Goal: Task Accomplishment & Management: Complete application form

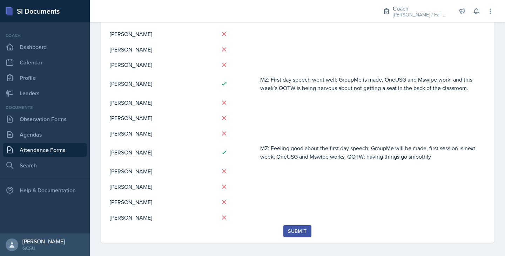
scroll to position [98, 0]
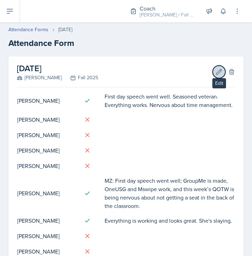
click at [216, 71] on icon at bounding box center [218, 71] width 7 height 7
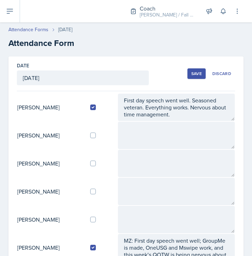
scroll to position [71, 0]
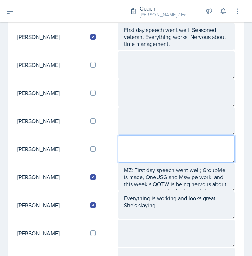
click at [158, 141] on textarea at bounding box center [176, 148] width 117 height 27
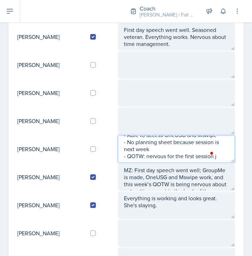
scroll to position [47, 0]
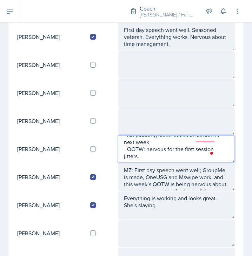
type textarea "IM - GroupMe made - First day speech went well - Introduction went well - Able …"
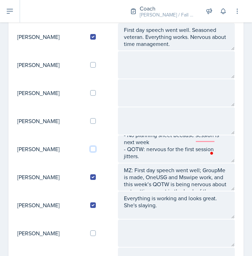
click at [96, 148] on input "checkbox" at bounding box center [93, 149] width 6 height 6
checkbox input "true"
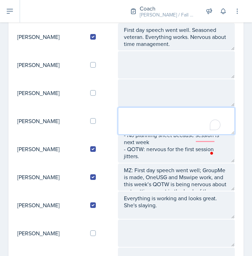
click at [162, 117] on textarea "To enrich screen reader interactions, please activate Accessibility in Grammarl…" at bounding box center [176, 120] width 117 height 27
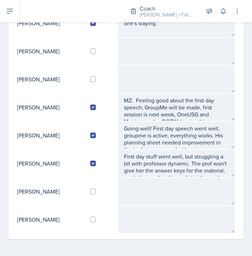
scroll to position [252, 0]
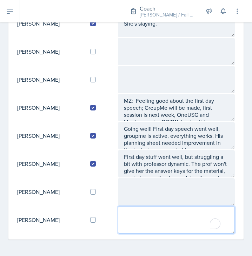
click at [141, 213] on textarea "To enrich screen reader interactions, please activate Accessibility in Grammarl…" at bounding box center [176, 219] width 117 height 27
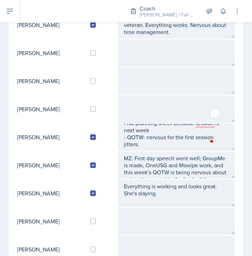
scroll to position [79, 0]
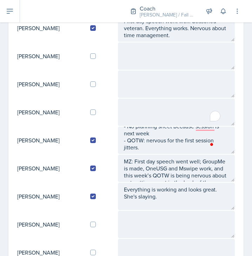
type textarea "IM - Name not listed on Mswipe, need to email Jeanne - Hasn't had first session…"
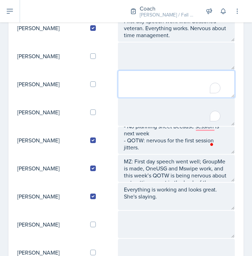
click at [137, 90] on textarea "To enrich screen reader interactions, please activate Accessibility in Grammarl…" at bounding box center [176, 84] width 117 height 27
type textarea "O"
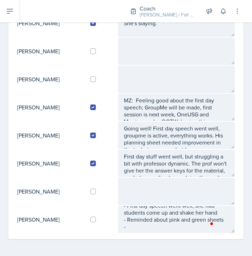
type textarea "IM -"
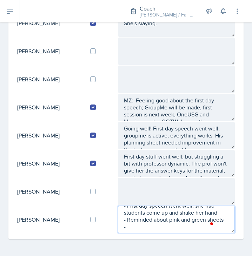
click at [134, 233] on textarea "IM - Name not listed on Mswipe, need to email Jeanne - Hasn't had first session…" at bounding box center [176, 219] width 117 height 27
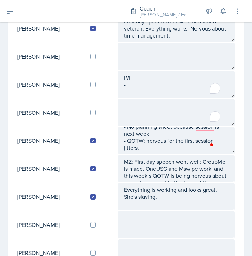
scroll to position [79, 0]
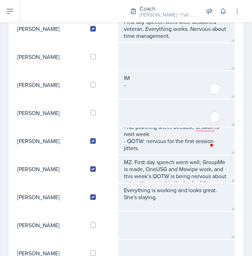
type textarea "IM - Name not listed on Mswipe, need to email Jeanne - Hasn't had first session…"
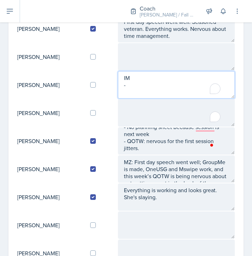
click at [162, 82] on textarea "IM -" at bounding box center [176, 84] width 117 height 27
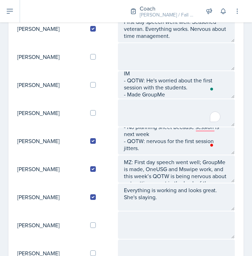
click at [93, 214] on td at bounding box center [101, 225] width 33 height 28
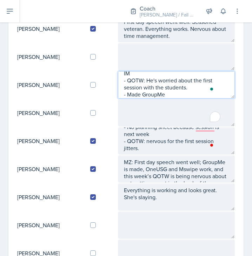
click at [183, 93] on textarea "IM - QOTW: He's worried about the first session with the students. - Made Group…" at bounding box center [176, 84] width 117 height 27
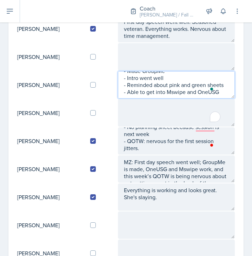
scroll to position [42, 0]
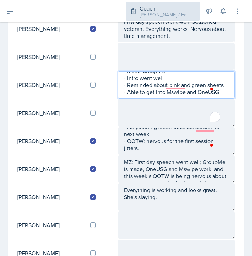
type textarea "IM - QOTW: He's worried about the first session with the students. - Made Group…"
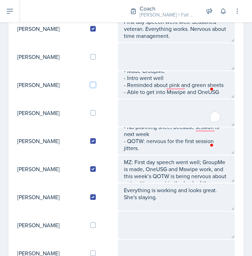
click at [94, 83] on input "checkbox" at bounding box center [93, 85] width 6 height 6
checkbox input "true"
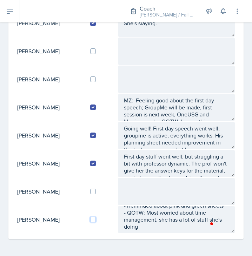
click at [96, 221] on input "checkbox" at bounding box center [93, 220] width 6 height 6
checkbox input "true"
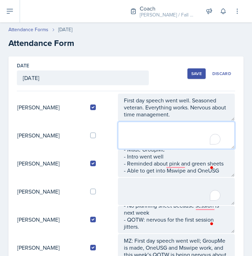
click at [144, 133] on textarea "To enrich screen reader interactions, please activate Accessibility in Grammarl…" at bounding box center [176, 135] width 117 height 27
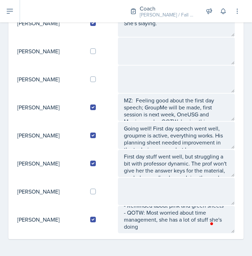
scroll to position [14, 0]
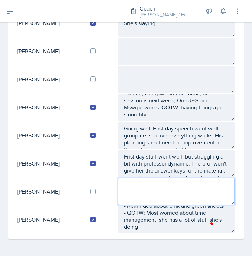
click at [144, 183] on textarea at bounding box center [176, 191] width 117 height 27
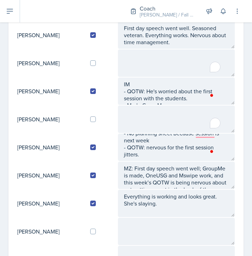
scroll to position [0, 0]
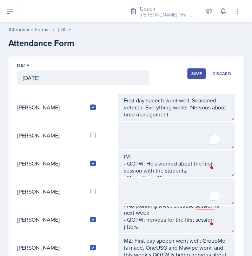
type textarea "she's a coach!"
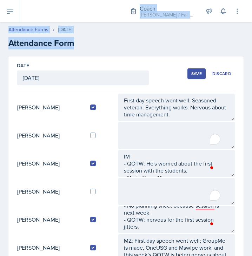
drag, startPoint x: 82, startPoint y: 50, endPoint x: 165, endPoint y: -42, distance: 123.9
click at [165, 0] on html "SI Documents Coach Dashboard Calendar Profile Leaders Documents Observation For…" at bounding box center [126, 128] width 252 height 256
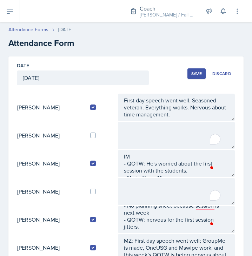
click at [180, 71] on div "Date August 18th, 2025 August 2025 27 28 29 30 31 1 2 3 4 5 6 7 8 9 10 11 12 13…" at bounding box center [126, 73] width 218 height 35
drag, startPoint x: 180, startPoint y: 71, endPoint x: 184, endPoint y: 73, distance: 4.8
click at [184, 73] on div "Date August 18th, 2025 August 2025 27 28 29 30 31 1 2 3 4 5 6 7 8 9 10 11 12 13…" at bounding box center [126, 73] width 218 height 35
click at [187, 73] on button "Save" at bounding box center [196, 73] width 18 height 11
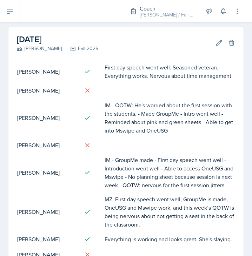
scroll to position [28, 0]
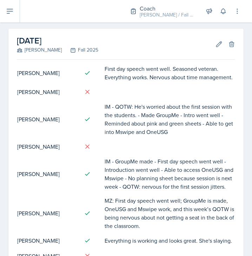
click at [208, 48] on div "August 18th, 2025 MAPP Fall 2025 Edit Delete" at bounding box center [126, 44] width 218 height 31
click at [215, 45] on icon at bounding box center [218, 44] width 7 height 7
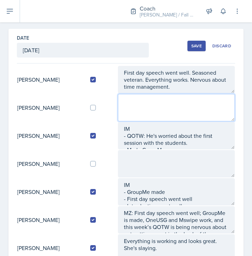
click at [155, 102] on textarea at bounding box center [176, 107] width 117 height 27
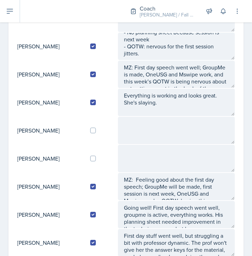
scroll to position [193, 0]
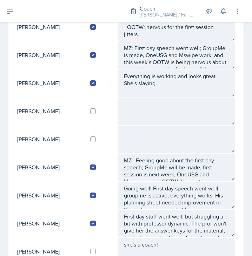
type textarea "IM -"
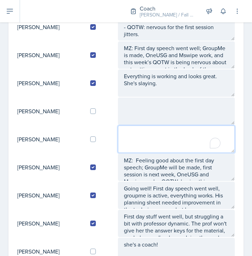
click at [175, 144] on textarea "To enrich screen reader interactions, please activate Accessibility in Grammarl…" at bounding box center [176, 139] width 117 height 27
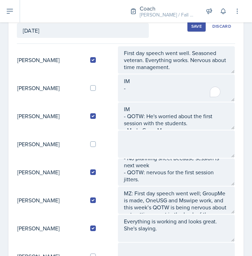
type textarea "IM -"
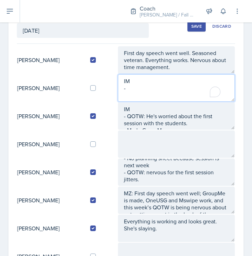
click at [155, 88] on textarea "IM -" at bounding box center [176, 87] width 117 height 27
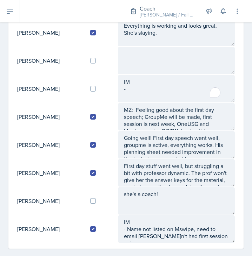
scroll to position [245, 0]
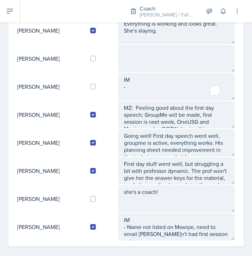
type textarea "IM - GroupMe joined"
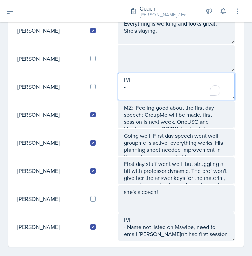
click at [157, 89] on textarea "IM -" at bounding box center [176, 86] width 117 height 27
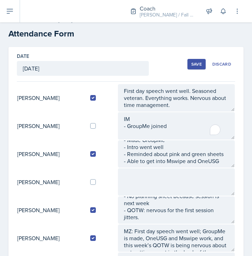
scroll to position [0, 0]
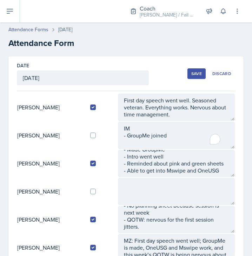
type textarea "IM - GroupMe made"
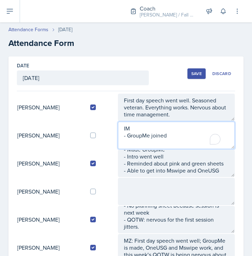
click at [182, 135] on textarea "IM - GroupMe joined" at bounding box center [176, 135] width 117 height 27
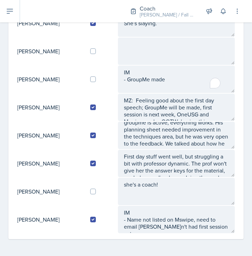
scroll to position [4, 0]
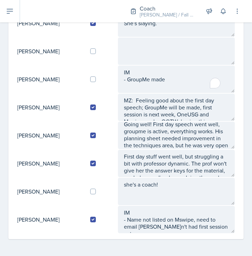
type textarea "IM - GroupMe made -"
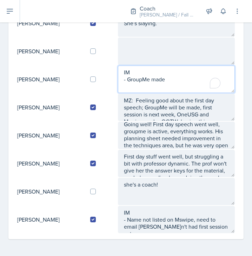
click at [181, 81] on textarea "IM - GroupMe made" at bounding box center [176, 79] width 117 height 27
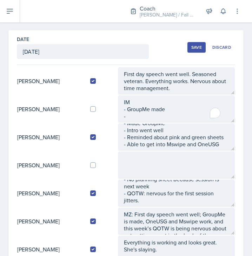
scroll to position [0, 0]
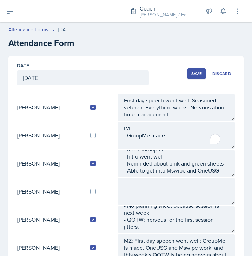
type textarea "IM - GroupMe made -"
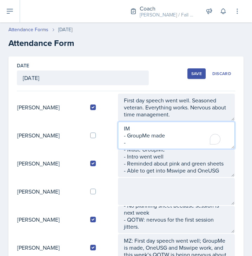
click at [147, 141] on textarea "IM - GroupMe made -" at bounding box center [176, 135] width 117 height 27
click at [147, 141] on textarea "IM - GroupMe made - F" at bounding box center [176, 135] width 117 height 27
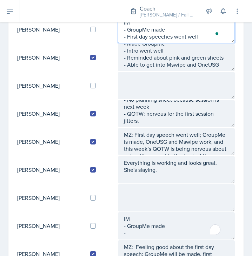
scroll to position [21, 0]
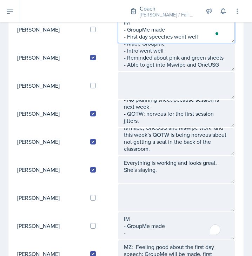
type textarea "IM - GroupMe made - First day speeches went well"
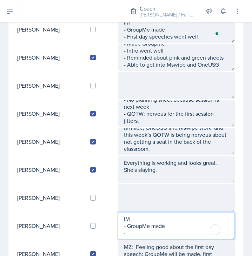
click at [135, 236] on textarea "IM - GroupMe made -" at bounding box center [176, 225] width 117 height 27
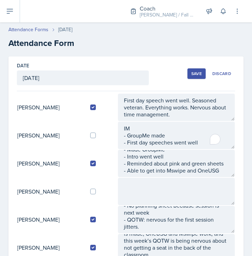
type textarea "IM - GroupMe made - First day speeches went good - Reminded about green and pin…"
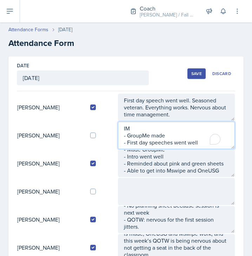
click at [206, 146] on textarea "IM - GroupMe made - First day speeches went well" at bounding box center [176, 135] width 117 height 27
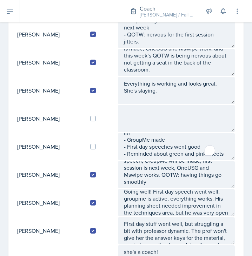
scroll to position [14, 0]
type textarea "IM - GroupMe made - First day speeches went well - Reminded about pink and gree…"
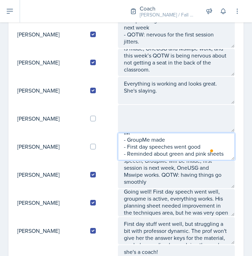
click at [147, 157] on textarea "IM - GroupMe made - First day speeches went good - Reminded about green and pin…" at bounding box center [176, 146] width 117 height 27
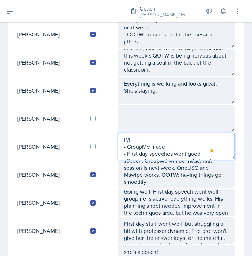
scroll to position [0, 0]
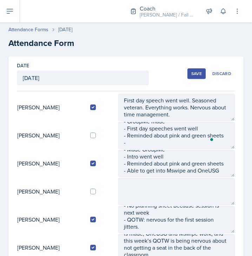
type textarea "IM - GroupMe made - First day speeches went good - Reminded about green and pin…"
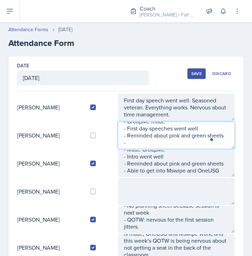
click at [153, 142] on textarea "IM - GroupMe made - First day speeches went well - Reminded about pink and gree…" at bounding box center [176, 135] width 117 height 27
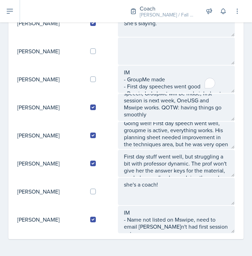
scroll to position [21, 0]
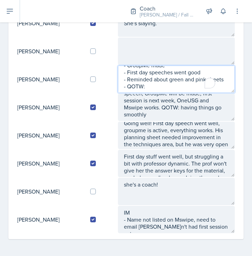
click at [161, 84] on textarea "IM - GroupMe made - First day speeches went good - Reminded about green and pin…" at bounding box center [176, 79] width 117 height 27
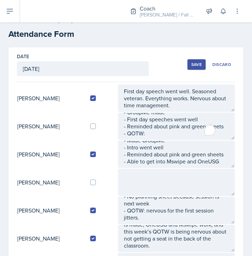
scroll to position [0, 0]
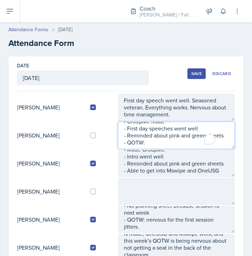
click at [150, 143] on textarea "IM - GroupMe made - First day speeches went well - Reminded about pink and gree…" at bounding box center [176, 135] width 117 height 27
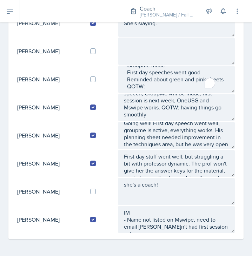
scroll to position [21, 0]
type textarea "IM - GroupMe made - First day speeches went well - Reminded about pink and gree…"
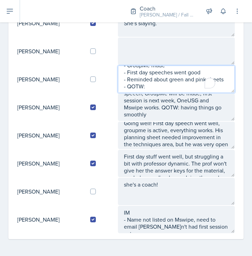
click at [162, 83] on textarea "IM - GroupMe made - First day speeches went good - Reminded about green and pin…" at bounding box center [176, 79] width 117 height 27
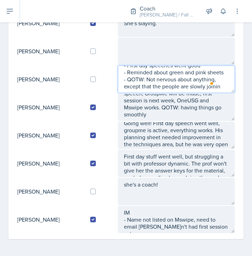
scroll to position [33, 0]
type textarea "IM - GroupMe made - First day speeches went good - Reminded about green and pin…"
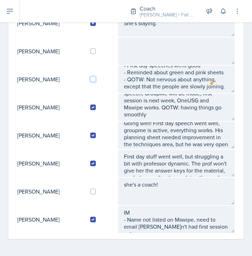
click at [94, 79] on input "checkbox" at bounding box center [93, 79] width 6 height 6
checkbox input "true"
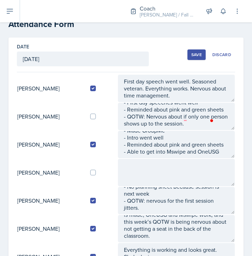
scroll to position [0, 0]
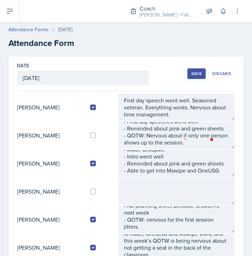
click at [100, 134] on div at bounding box center [101, 136] width 22 height 6
click at [96, 136] on input "checkbox" at bounding box center [93, 136] width 6 height 6
checkbox input "true"
click at [101, 186] on td at bounding box center [101, 191] width 33 height 28
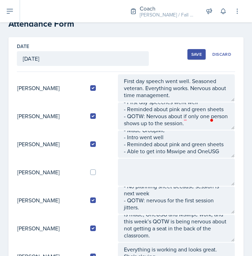
scroll to position [16, 0]
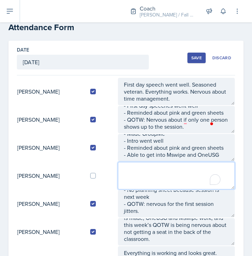
click at [144, 174] on textarea "To enrich screen reader interactions, please activate Accessibility in Grammarl…" at bounding box center [176, 175] width 117 height 27
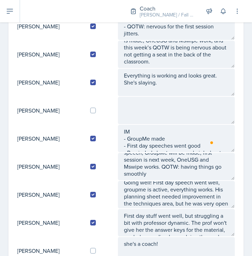
scroll to position [194, 0]
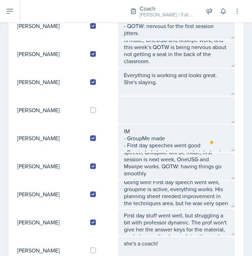
type textarea "IM"
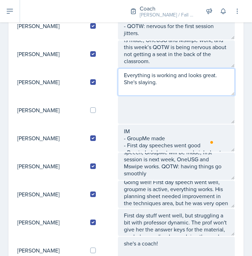
click at [131, 93] on textarea "Everything is working and looks great. She's slaying." at bounding box center [176, 81] width 117 height 27
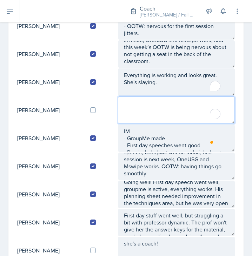
click at [133, 102] on textarea "To enrich screen reader interactions, please activate Accessibility in Grammarl…" at bounding box center [176, 109] width 117 height 27
type textarea "IM -"
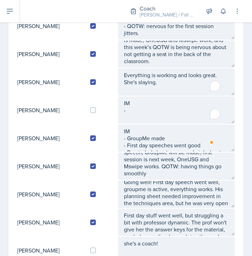
click at [60, 224] on td "[PERSON_NAME]" at bounding box center [51, 222] width 68 height 28
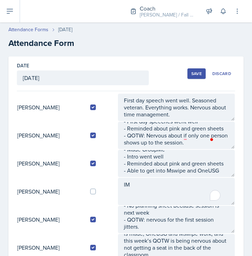
scroll to position [24, 0]
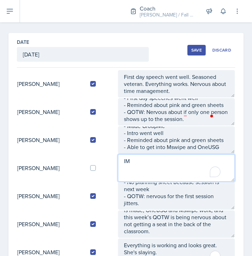
click at [149, 162] on textarea "IM" at bounding box center [176, 167] width 117 height 27
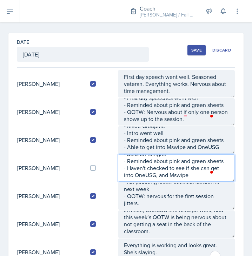
scroll to position [47, 0]
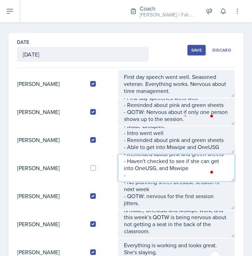
click at [144, 176] on textarea "IM - Made announcement post on GaView - Not everyone has joined groupme - Sessi…" at bounding box center [176, 167] width 117 height 27
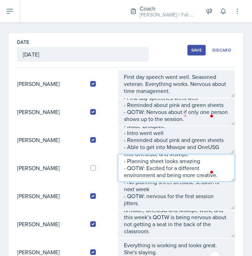
scroll to position [68, 0]
type textarea "IM - Made announcement post on GaView - Not everyone has joined groupme - Sessi…"
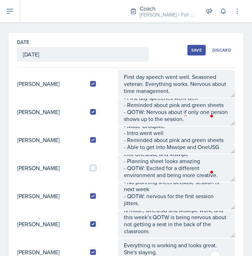
click at [95, 169] on input "checkbox" at bounding box center [93, 168] width 6 height 6
checkbox input "true"
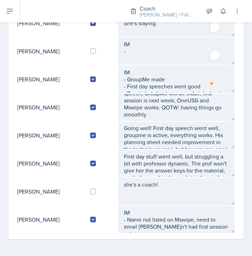
scroll to position [253, 0]
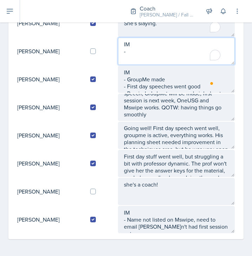
click at [142, 55] on textarea "IM -" at bounding box center [176, 51] width 117 height 27
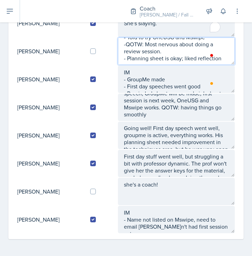
scroll to position [68, 0]
type textarea "IM - GroupMe for his classes - He wasn't able to do first day speech, but most …"
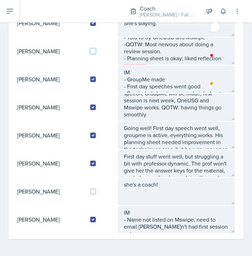
click at [96, 52] on input "checkbox" at bounding box center [93, 51] width 6 height 6
checkbox input "true"
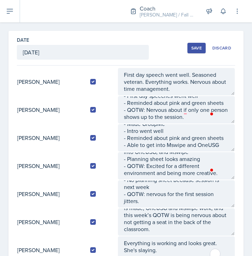
scroll to position [0, 0]
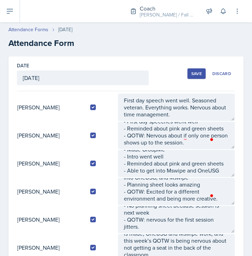
click at [196, 74] on div "Save" at bounding box center [196, 74] width 11 height 6
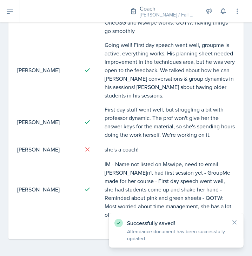
scroll to position [478, 0]
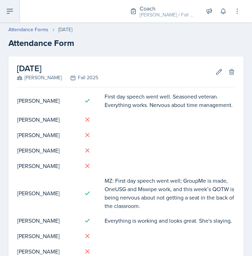
click at [6, 12] on icon at bounding box center [10, 11] width 8 height 8
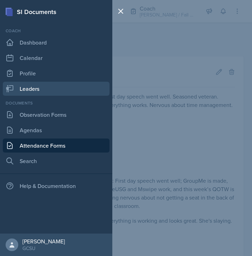
click at [63, 87] on link "Leaders" at bounding box center [56, 89] width 107 height 14
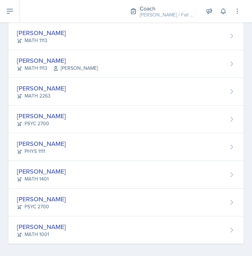
scroll to position [266, 0]
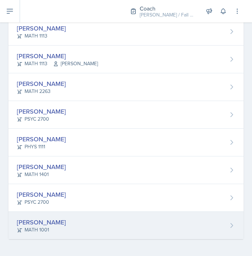
click at [73, 227] on div "Gianna Zoeller MATH 1001" at bounding box center [125, 225] width 235 height 27
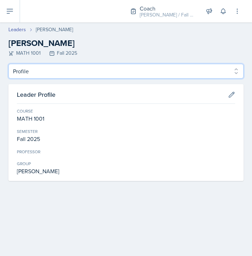
click at [20, 74] on select "Profile Planning Sheets Observation Forms Uploads" at bounding box center [125, 71] width 235 height 15
select select "Planning Sheets"
click at [8, 64] on select "Profile Planning Sheets Observation Forms Uploads" at bounding box center [125, 71] width 235 height 15
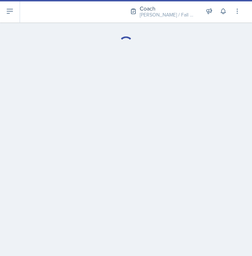
select select "Planning Sheets"
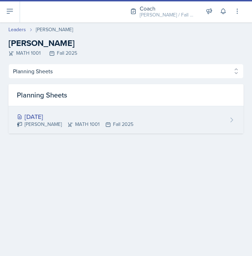
click at [53, 119] on div "Aug 25th, 2025" at bounding box center [75, 116] width 116 height 9
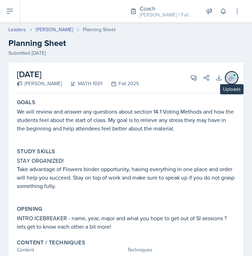
click at [228, 79] on icon at bounding box center [231, 77] width 7 height 7
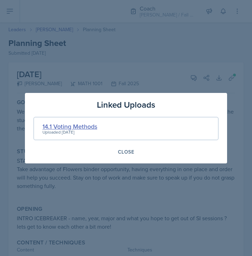
click at [68, 122] on div "14.1 Voting Methods" at bounding box center [69, 126] width 55 height 9
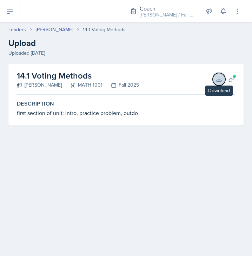
click at [222, 82] on icon at bounding box center [218, 79] width 7 height 7
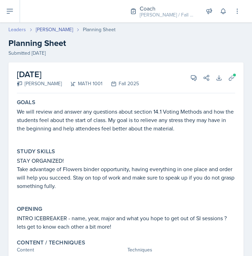
click at [14, 31] on link "Leaders" at bounding box center [17, 29] width 18 height 7
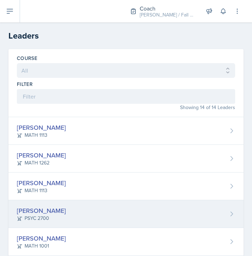
click at [31, 221] on div "PSYC 2700" at bounding box center [41, 218] width 49 height 7
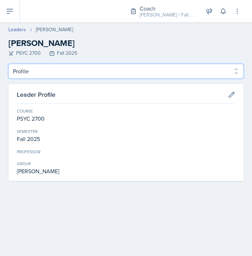
click at [79, 74] on select "Profile Planning Sheets Observation Forms Uploads" at bounding box center [125, 71] width 235 height 15
select select "Planning Sheets"
click at [8, 64] on select "Profile Planning Sheets Observation Forms Uploads" at bounding box center [125, 71] width 235 height 15
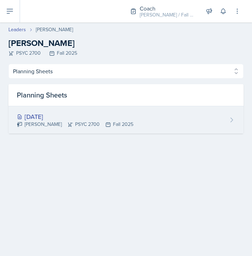
click at [95, 106] on div "[DATE] [PERSON_NAME] PSYC 2700 Fall 2025" at bounding box center [125, 119] width 235 height 27
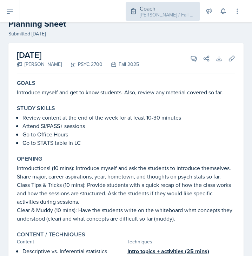
scroll to position [19, 0]
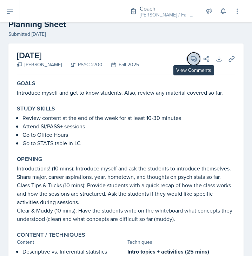
click at [191, 60] on icon at bounding box center [193, 58] width 7 height 7
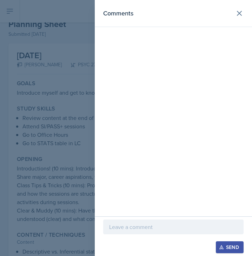
click at [137, 231] on p at bounding box center [173, 227] width 128 height 8
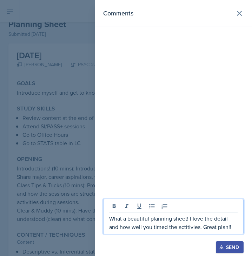
click at [220, 246] on icon "button" at bounding box center [221, 247] width 5 height 5
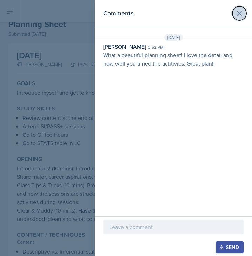
click at [241, 14] on icon at bounding box center [239, 13] width 8 height 8
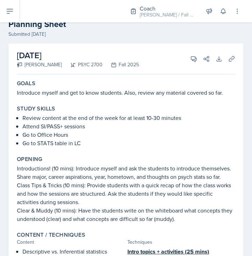
scroll to position [0, 0]
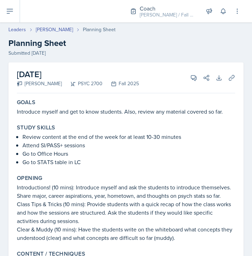
click at [19, 33] on div "Leaders [PERSON_NAME] Planning Sheet Planning Sheet Submitted [DATE]" at bounding box center [126, 41] width 252 height 31
click at [15, 31] on link "Leaders" at bounding box center [17, 29] width 18 height 7
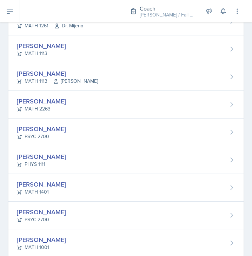
scroll to position [248, 0]
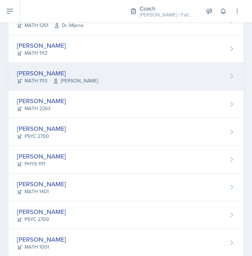
click at [120, 81] on div "[PERSON_NAME] MATH 1113 [PERSON_NAME]" at bounding box center [125, 77] width 235 height 28
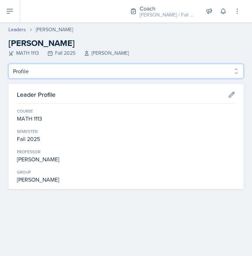
click at [97, 66] on select "Profile Planning Sheets Observation Forms Uploads" at bounding box center [125, 71] width 235 height 15
select select "Planning Sheets"
click at [8, 64] on select "Profile Planning Sheets Observation Forms Uploads" at bounding box center [125, 71] width 235 height 15
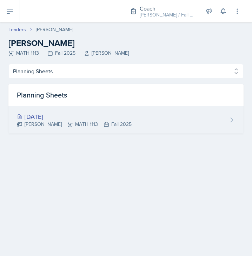
click at [42, 128] on div "[DATE] [PERSON_NAME] MATH 1113 Fall 2025" at bounding box center [125, 119] width 235 height 27
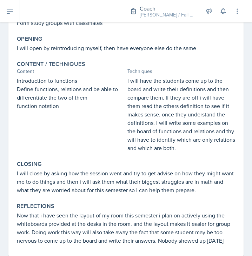
scroll to position [139, 0]
